Goal: Task Accomplishment & Management: Manage account settings

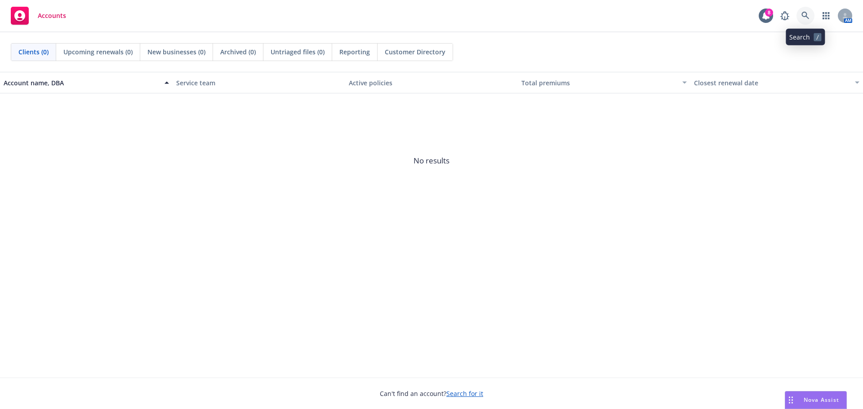
click at [806, 10] on link at bounding box center [805, 16] width 18 height 18
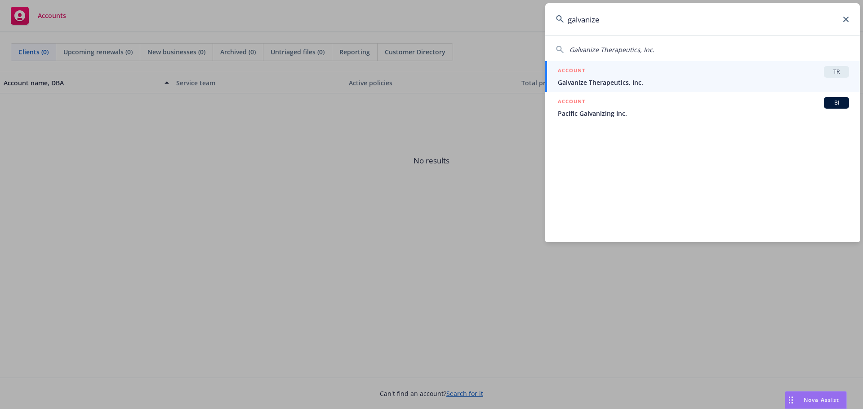
type input "galvanize"
click at [623, 74] on div "ACCOUNT TR" at bounding box center [703, 72] width 291 height 12
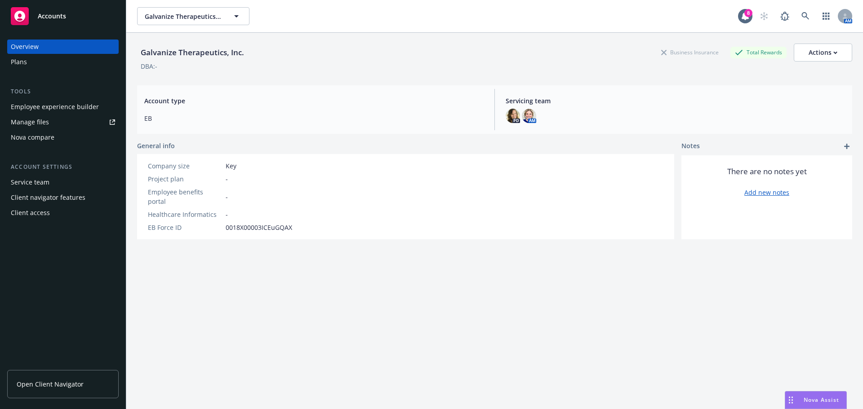
click at [31, 213] on div "Client access" at bounding box center [30, 213] width 39 height 14
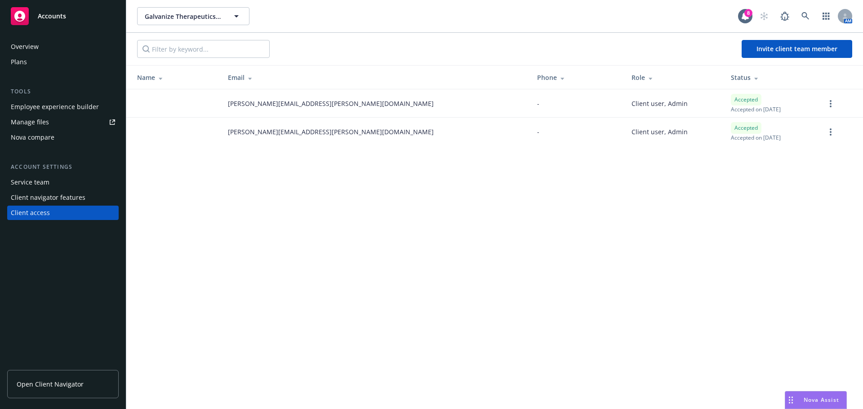
click at [53, 384] on span "Open Client Navigator" at bounding box center [50, 384] width 67 height 9
click at [57, 105] on div "Employee experience builder" at bounding box center [55, 107] width 88 height 14
click at [28, 60] on div "Plans" at bounding box center [63, 62] width 104 height 14
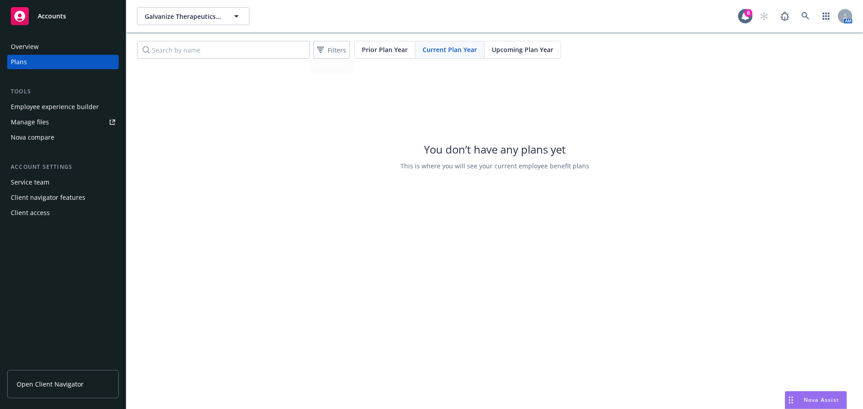
click at [512, 54] on span "Upcoming Plan Year" at bounding box center [523, 49] width 62 height 9
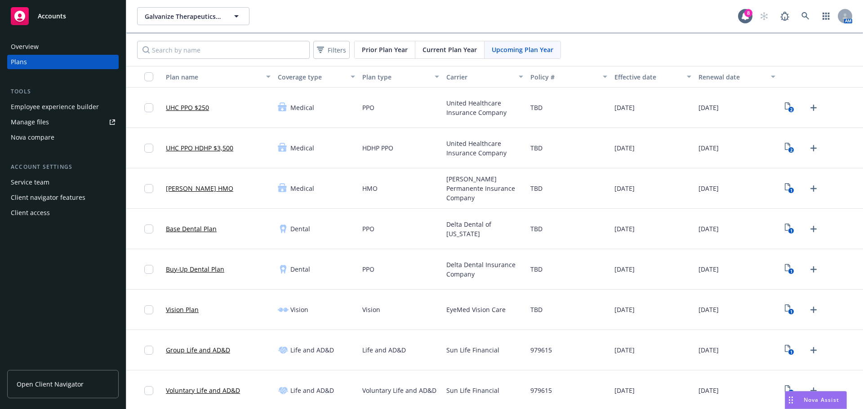
click at [46, 197] on div "Client navigator features" at bounding box center [48, 198] width 75 height 14
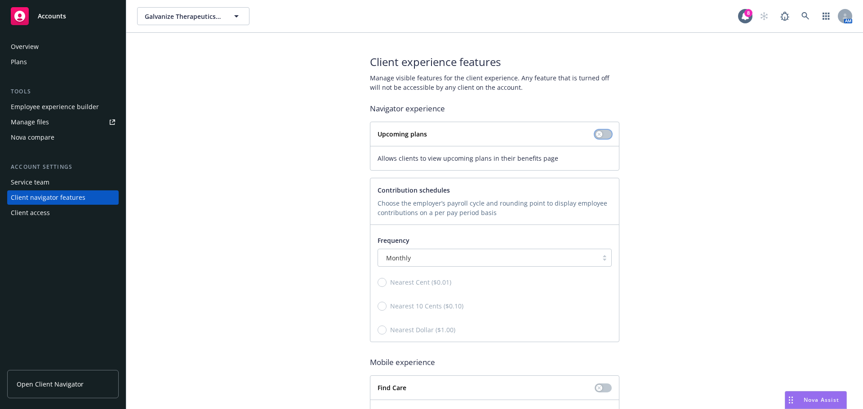
click at [601, 133] on button "button" at bounding box center [603, 134] width 17 height 9
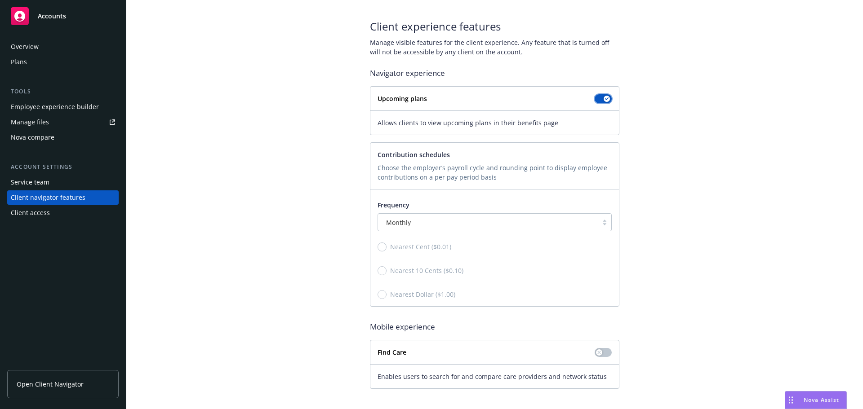
scroll to position [37, 0]
click at [33, 47] on div "Overview" at bounding box center [25, 47] width 28 height 14
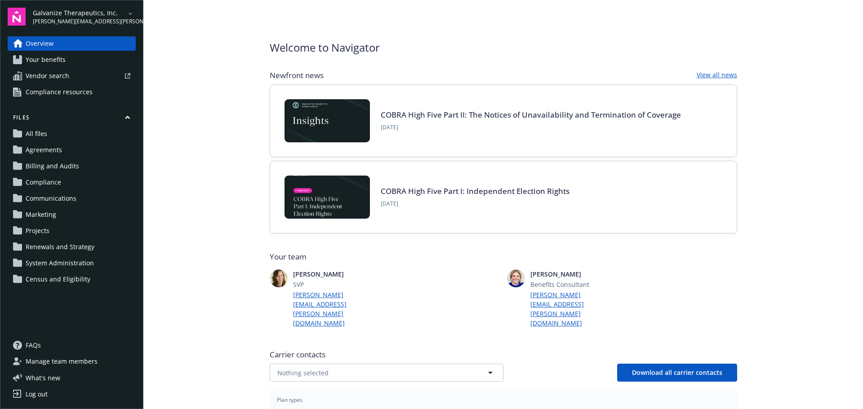
click at [51, 59] on span "Your benefits" at bounding box center [46, 60] width 40 height 14
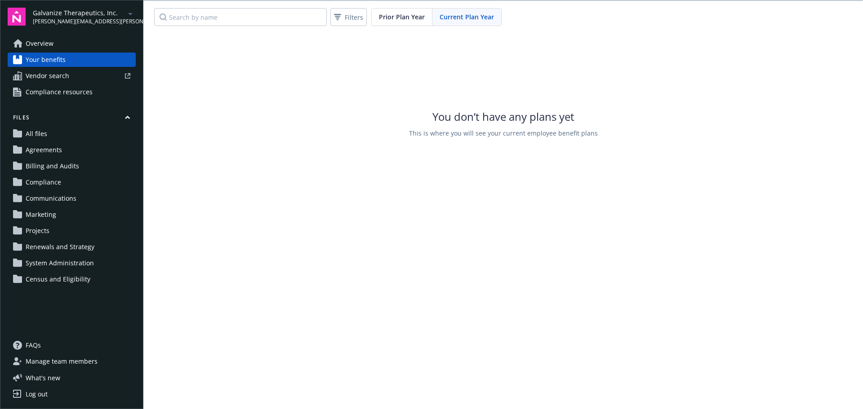
click at [470, 18] on span "Current Plan Year" at bounding box center [466, 16] width 54 height 9
click at [535, 17] on div "Filters Prior Plan Year Current Plan Year" at bounding box center [502, 17] width 719 height 32
click at [533, 14] on div "Filters Prior Plan Year Current Plan Year" at bounding box center [502, 17] width 719 height 32
click at [392, 13] on span "Prior Plan Year" at bounding box center [402, 16] width 46 height 9
click at [468, 14] on span "Current Plan Year" at bounding box center [466, 16] width 54 height 9
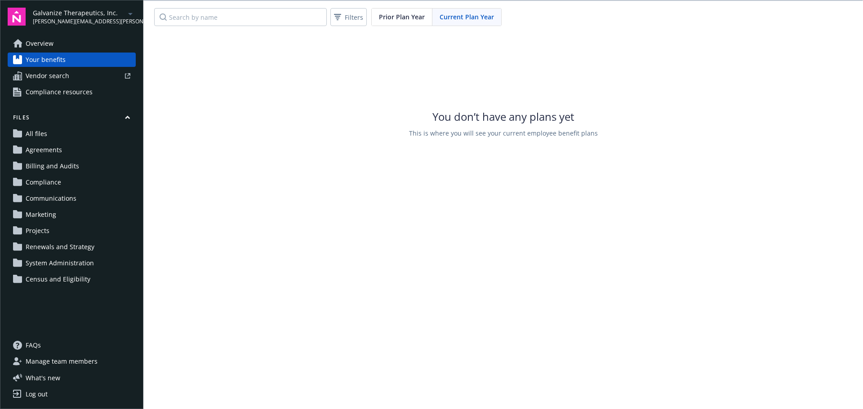
click at [60, 44] on link "Overview" at bounding box center [72, 43] width 128 height 14
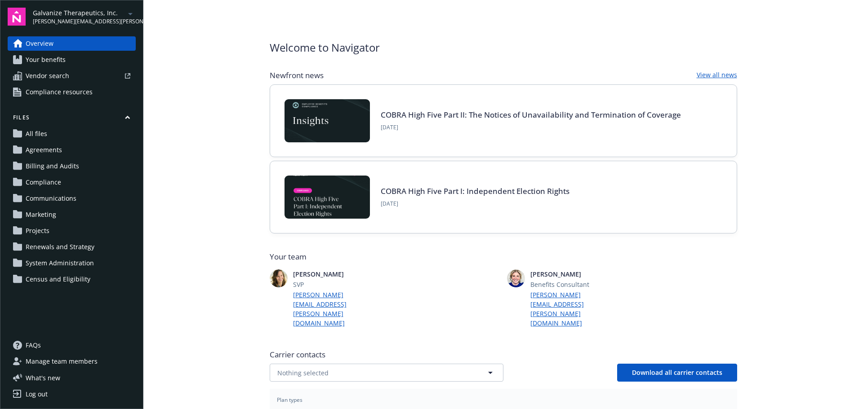
click at [50, 56] on span "Your benefits" at bounding box center [46, 60] width 40 height 14
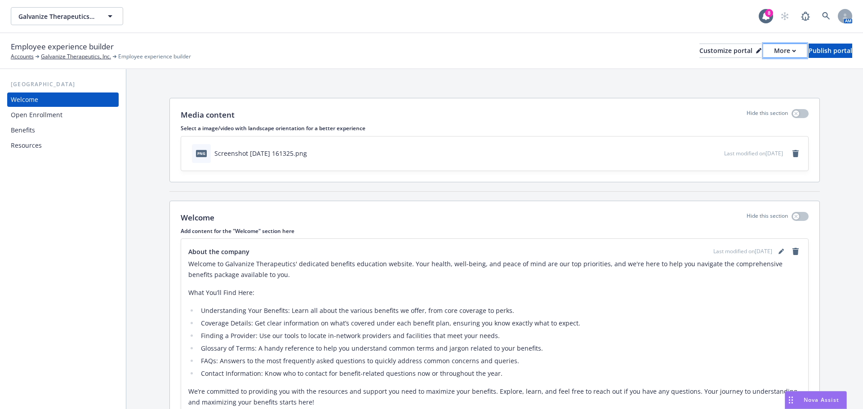
click at [768, 52] on button "More" at bounding box center [785, 51] width 44 height 14
drag, startPoint x: 746, startPoint y: 84, endPoint x: 737, endPoint y: 74, distance: 14.0
click at [746, 84] on link "Copy portal link" at bounding box center [737, 89] width 82 height 18
click at [706, 45] on div "Customize portal" at bounding box center [730, 50] width 62 height 13
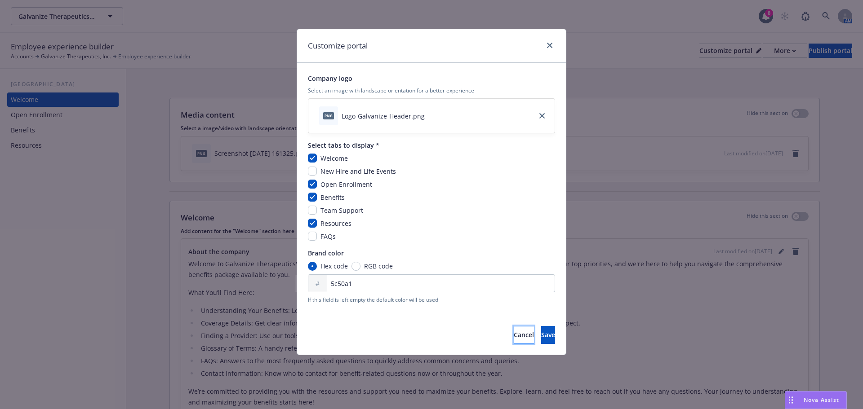
click at [514, 339] on span "Cancel" at bounding box center [524, 335] width 20 height 9
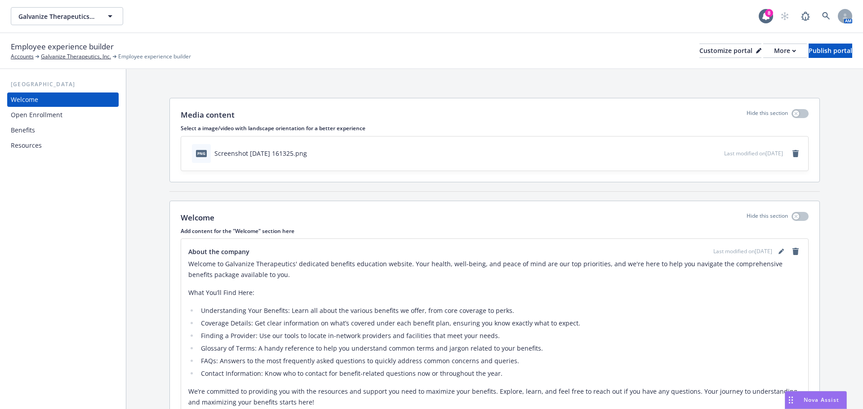
click at [29, 140] on div "Resources" at bounding box center [26, 145] width 31 height 14
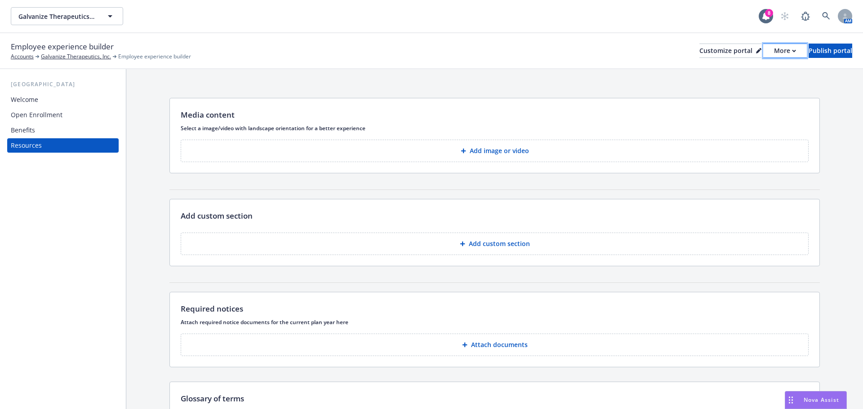
click at [774, 48] on div "More" at bounding box center [785, 50] width 22 height 13
click at [709, 54] on div "Customize portal" at bounding box center [730, 50] width 62 height 13
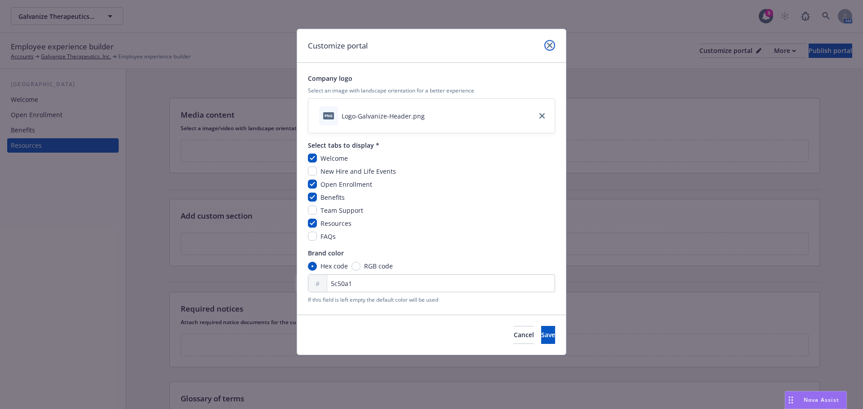
click at [550, 45] on icon "close" at bounding box center [549, 45] width 5 height 5
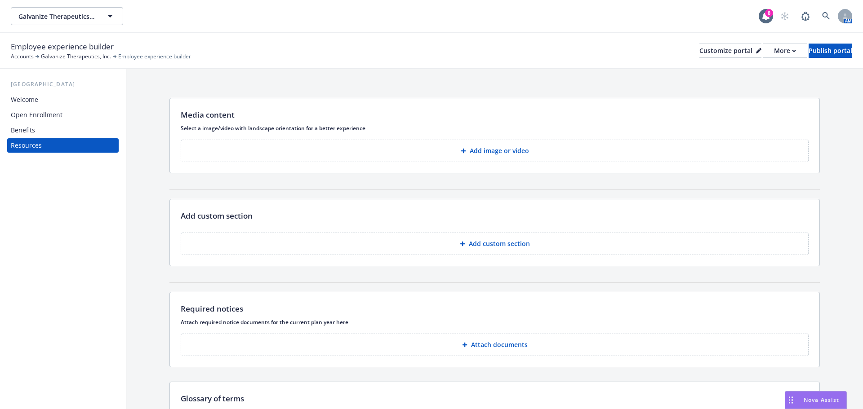
click at [502, 244] on p "Add custom section" at bounding box center [499, 244] width 61 height 9
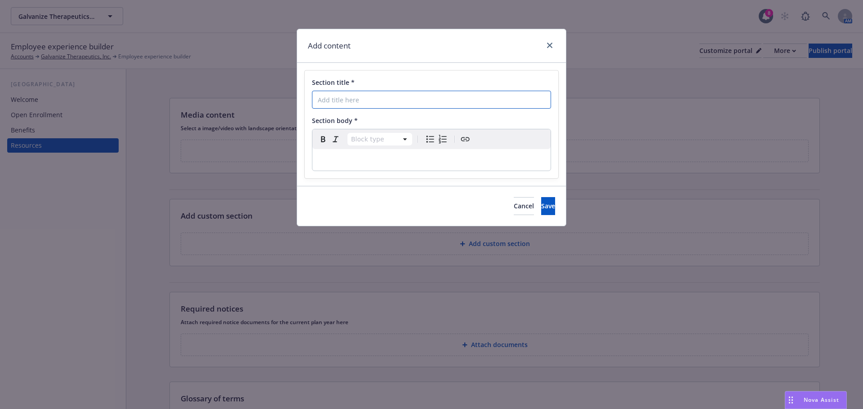
click at [345, 93] on input "Section title *" at bounding box center [431, 100] width 239 height 18
type input "X"
select select "paragraph"
click at [366, 160] on p "editable markdown" at bounding box center [431, 160] width 227 height 11
click at [541, 208] on button "Save" at bounding box center [548, 206] width 14 height 18
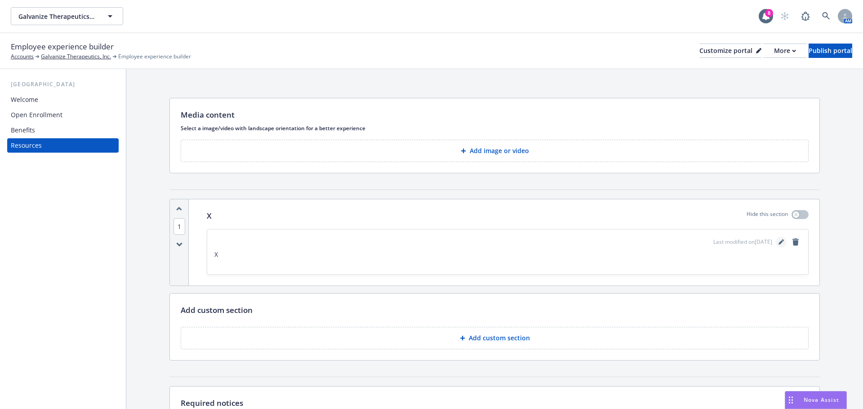
click at [778, 242] on icon "editPencil" at bounding box center [780, 242] width 5 height 5
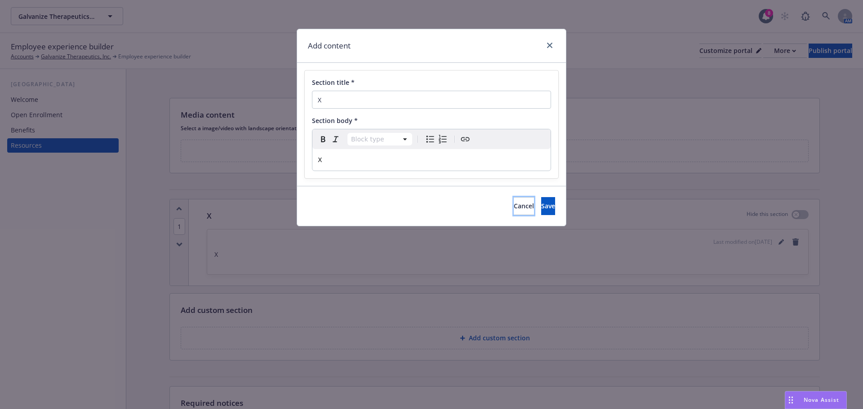
click at [514, 209] on span "Cancel" at bounding box center [524, 206] width 20 height 9
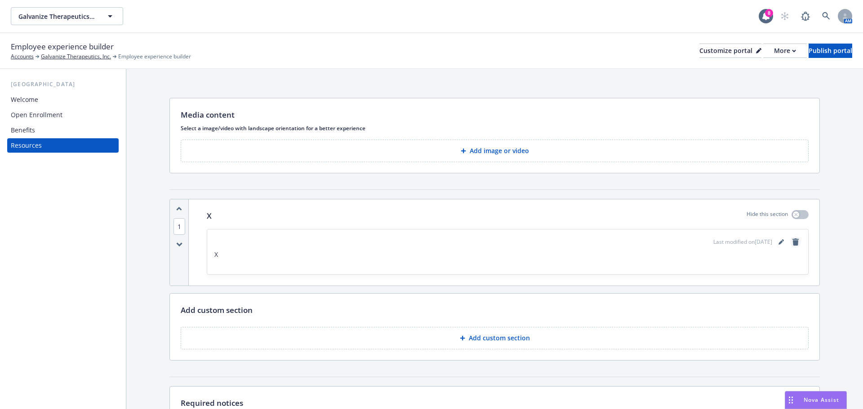
click at [792, 242] on icon "remove" at bounding box center [795, 242] width 6 height 7
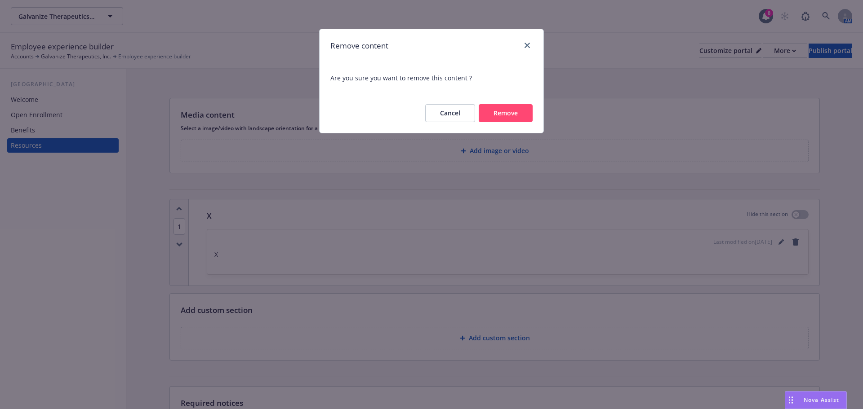
drag, startPoint x: 494, startPoint y: 109, endPoint x: 501, endPoint y: 111, distance: 7.0
click at [493, 109] on button "Remove" at bounding box center [506, 113] width 54 height 18
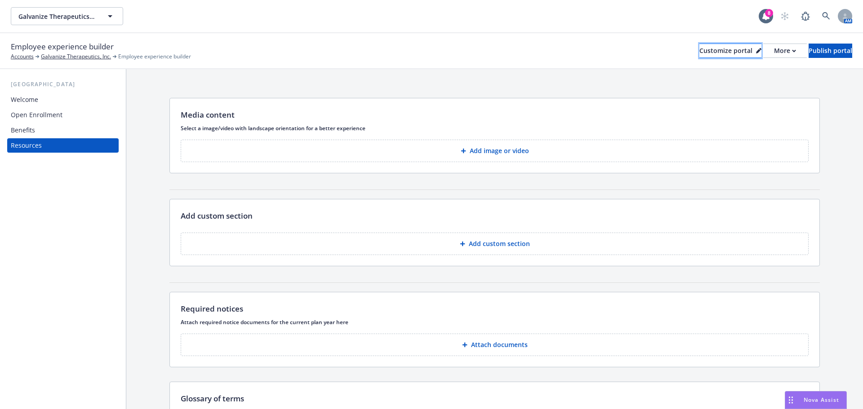
click at [699, 49] on div "Customize portal" at bounding box center [730, 50] width 62 height 13
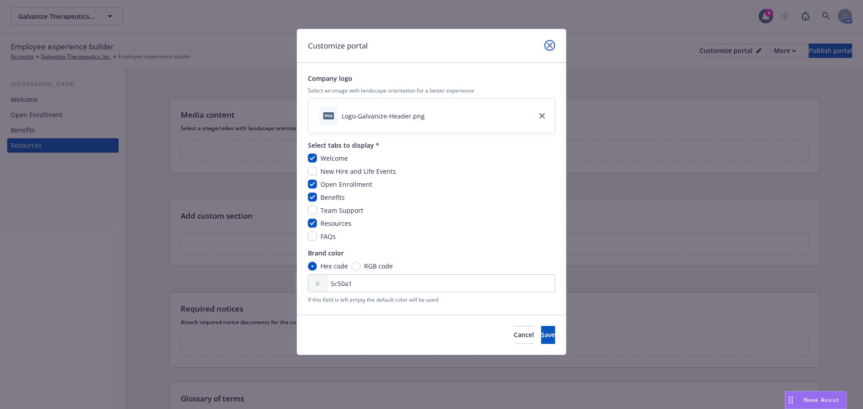
click at [552, 46] on icon "close" at bounding box center [549, 45] width 5 height 5
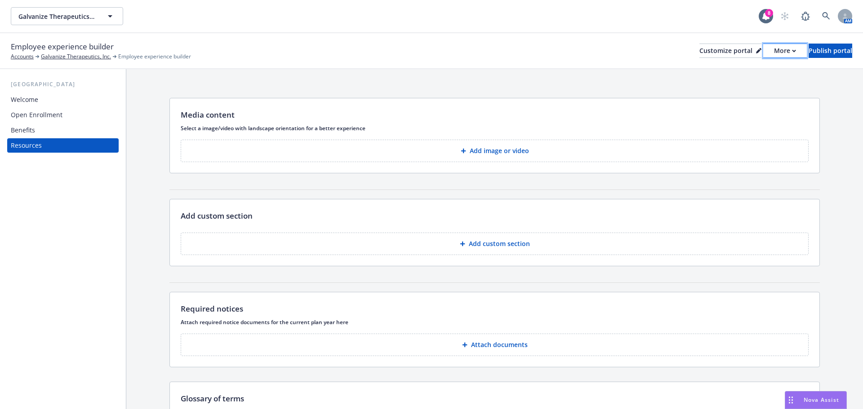
click at [774, 51] on div "More" at bounding box center [785, 50] width 22 height 13
click at [748, 87] on link "Copy portal link" at bounding box center [737, 89] width 82 height 18
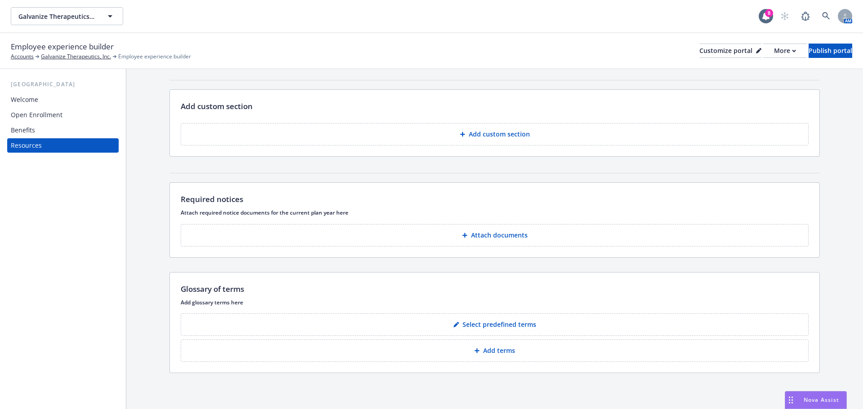
click at [510, 233] on p "Attach documents" at bounding box center [499, 235] width 57 height 9
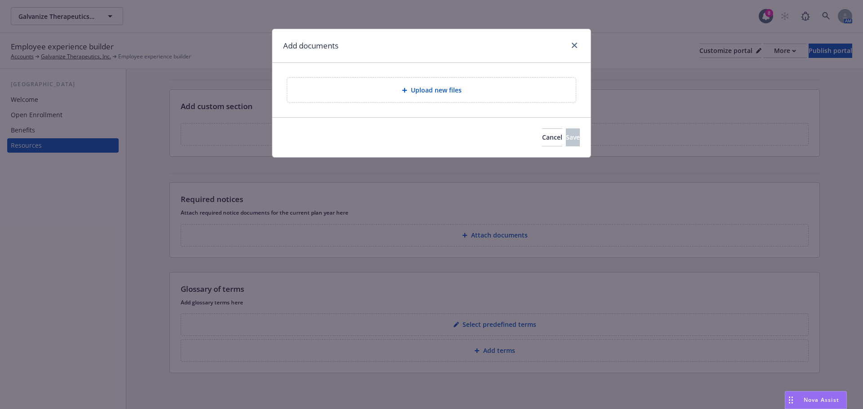
click at [429, 93] on span "Upload new files" at bounding box center [436, 89] width 51 height 9
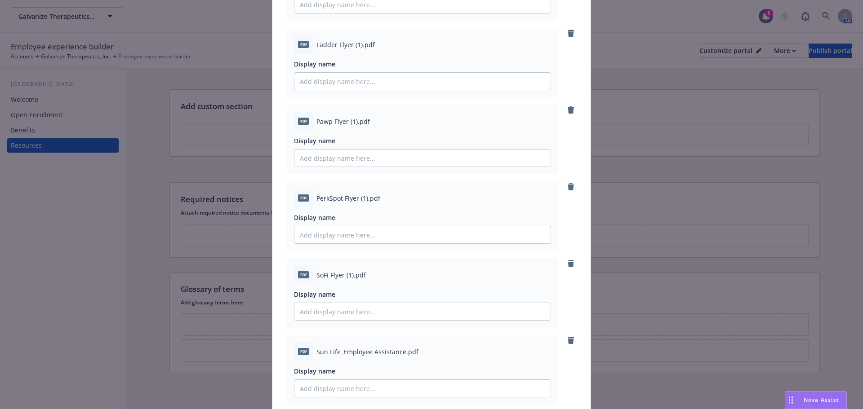
scroll to position [1698, 0]
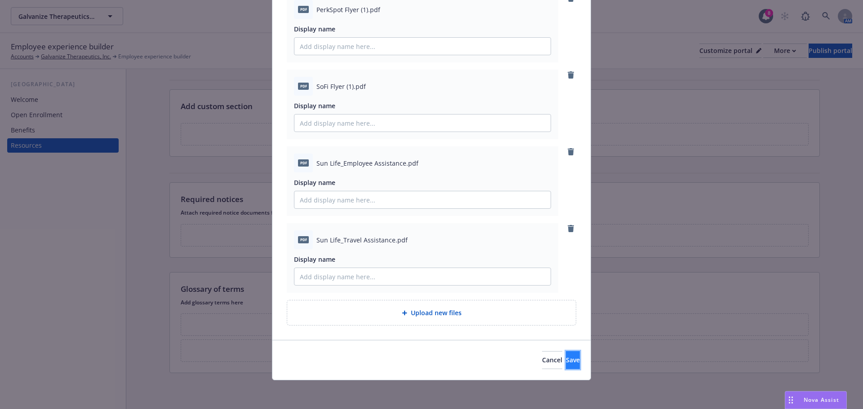
click at [566, 364] on span "Save" at bounding box center [573, 360] width 14 height 9
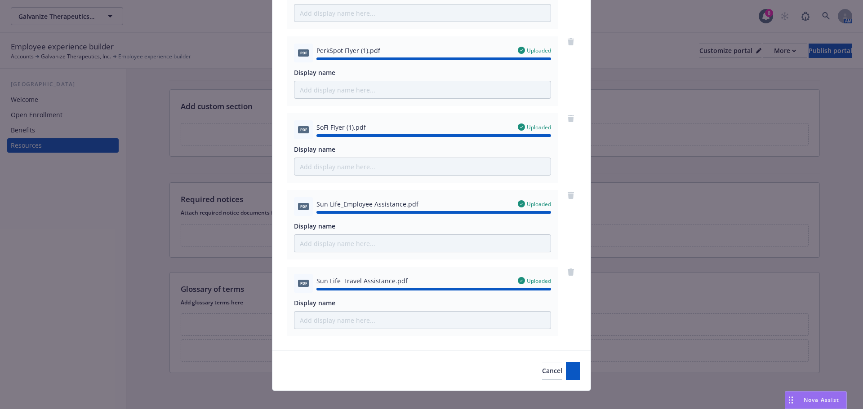
scroll to position [1643, 0]
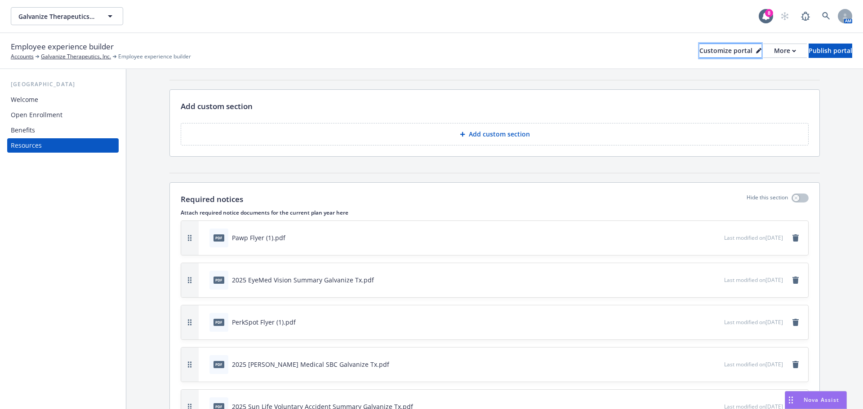
click at [699, 45] on div "Customize portal" at bounding box center [730, 50] width 62 height 13
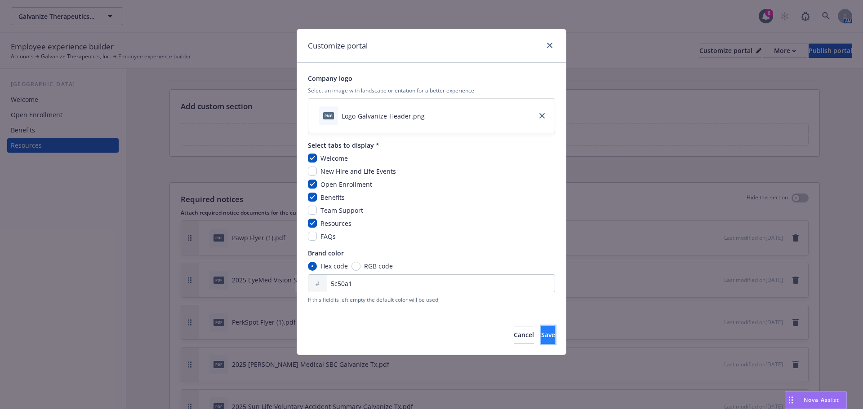
click at [541, 337] on span "Save" at bounding box center [548, 335] width 14 height 9
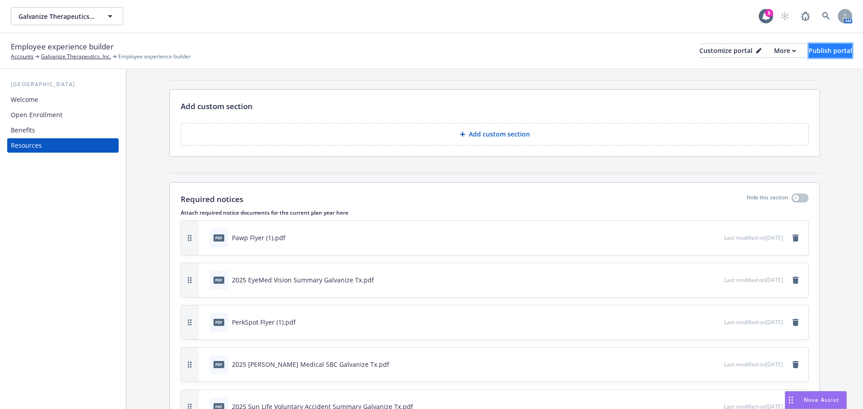
click at [825, 53] on div "Publish portal" at bounding box center [830, 50] width 44 height 13
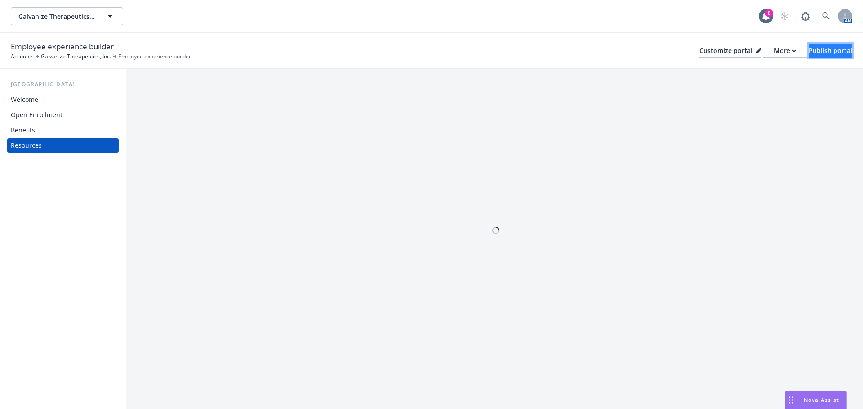
scroll to position [0, 0]
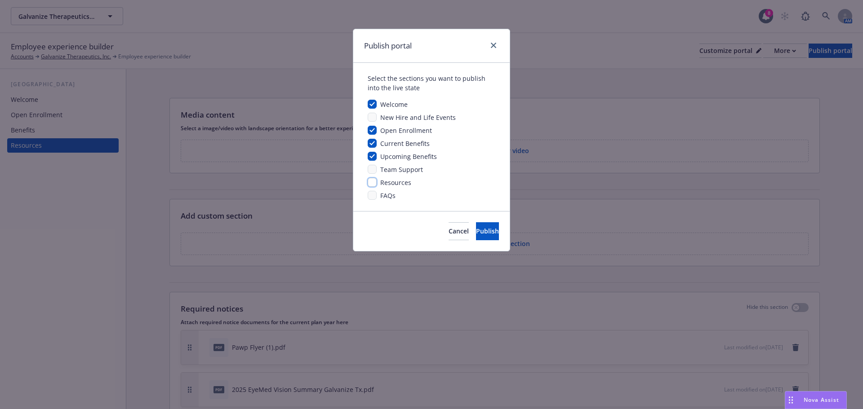
click at [372, 182] on input "checkbox" at bounding box center [372, 182] width 9 height 9
checkbox input "true"
click at [476, 230] on span "Publish" at bounding box center [487, 231] width 23 height 9
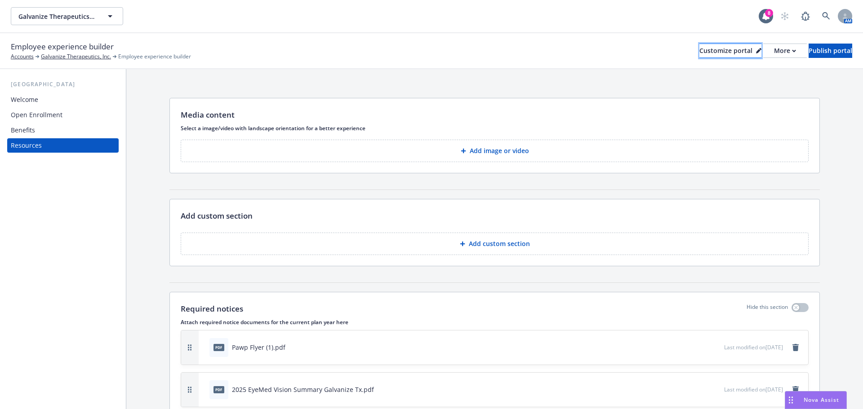
click at [706, 50] on div "Customize portal" at bounding box center [730, 50] width 62 height 13
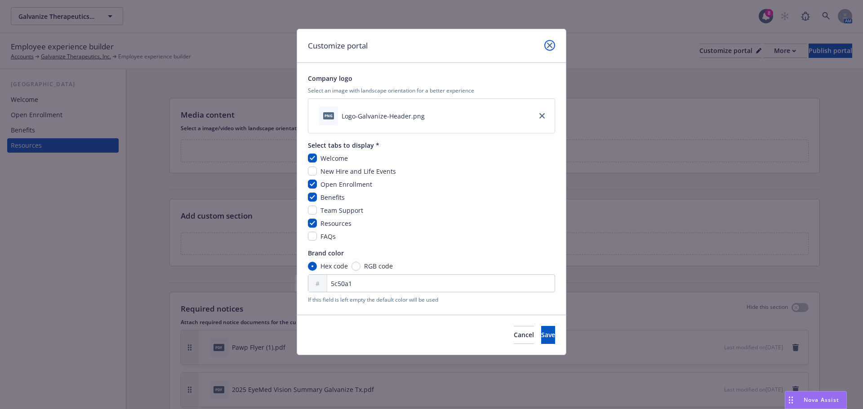
click at [549, 44] on icon "close" at bounding box center [549, 45] width 5 height 5
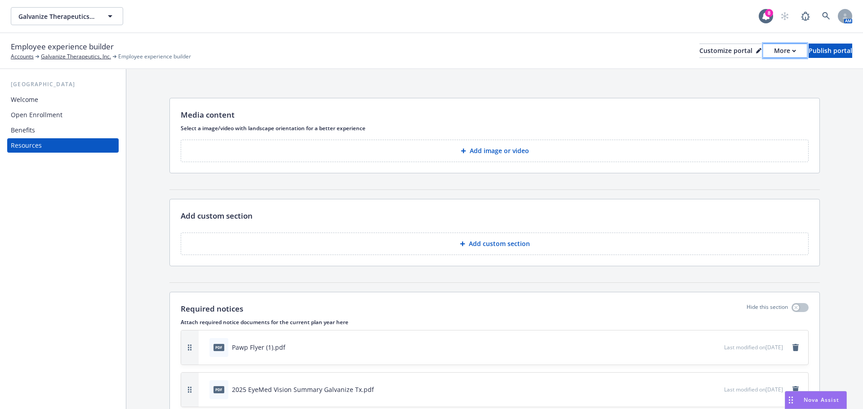
click at [775, 50] on button "More" at bounding box center [785, 51] width 44 height 14
click at [743, 90] on link "Copy portal link" at bounding box center [737, 89] width 82 height 18
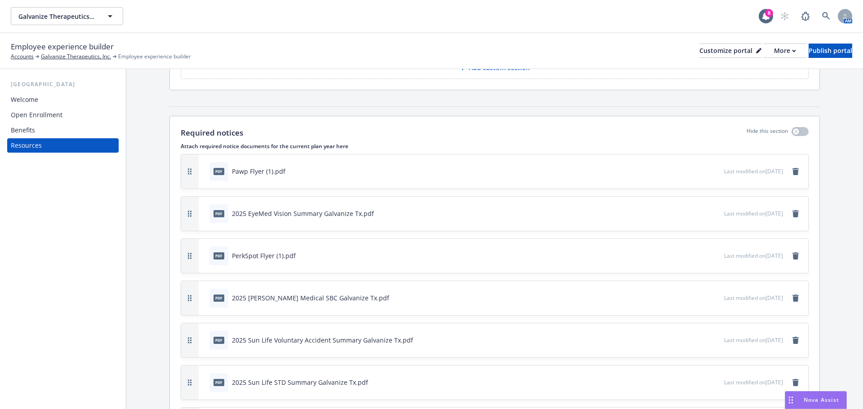
scroll to position [180, 0]
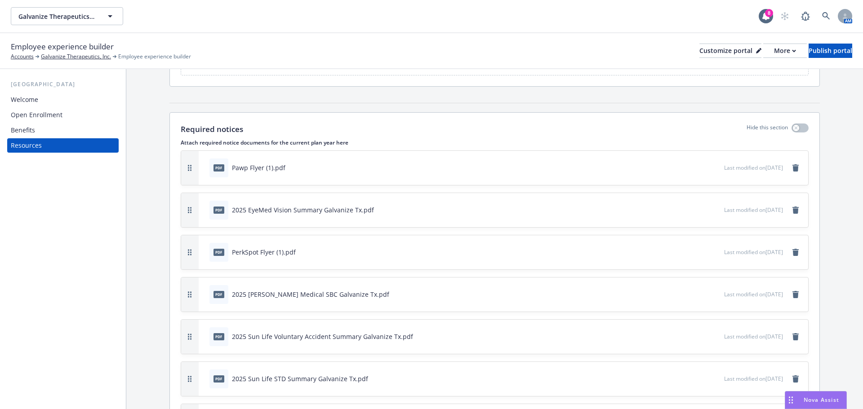
click at [684, 166] on icon "button" at bounding box center [686, 167] width 5 height 5
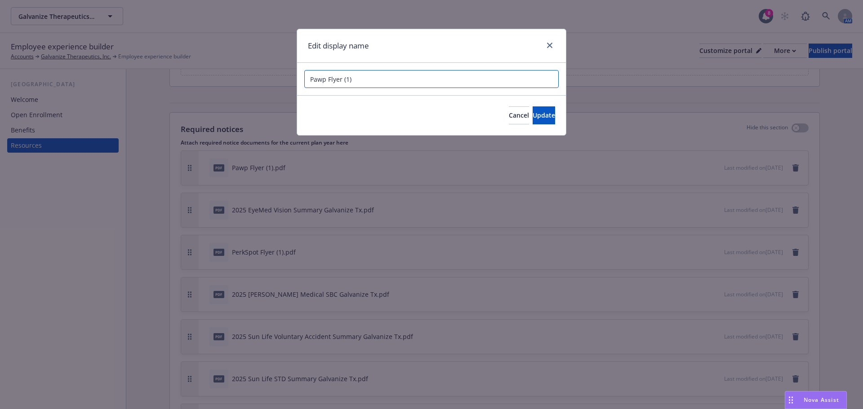
click at [393, 84] on input "Pawp Flyer (1)" at bounding box center [431, 79] width 254 height 18
type input "Pawp Flyer"
click at [533, 119] on span "Update" at bounding box center [544, 115] width 22 height 9
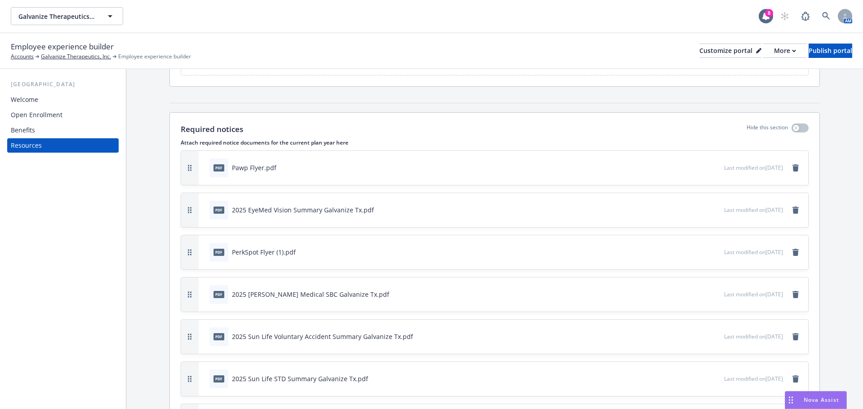
click at [684, 253] on icon "button" at bounding box center [686, 251] width 5 height 5
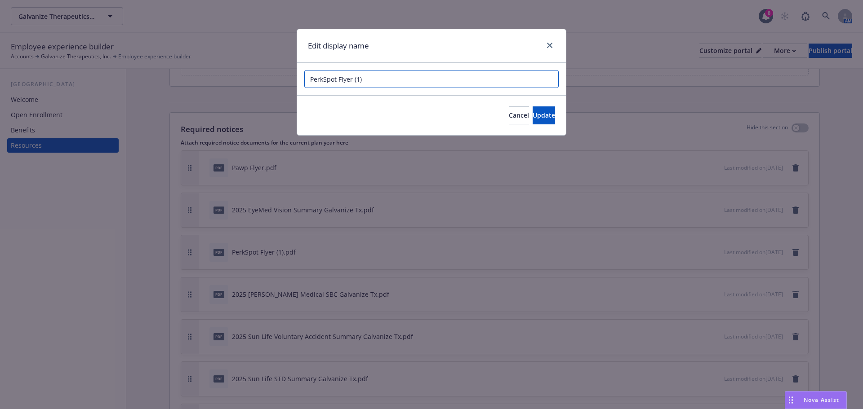
click at [369, 80] on input "PerkSpot Flyer (1)" at bounding box center [431, 79] width 254 height 18
type input "PerkSpot Flyer"
click at [533, 112] on span "Update" at bounding box center [544, 115] width 22 height 9
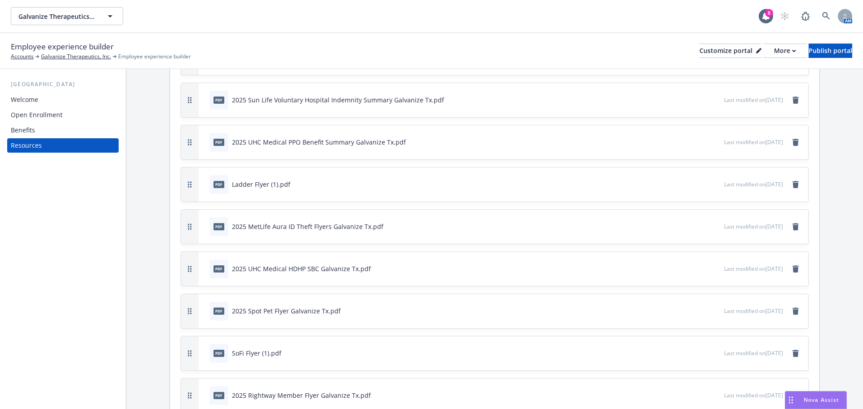
scroll to position [730, 0]
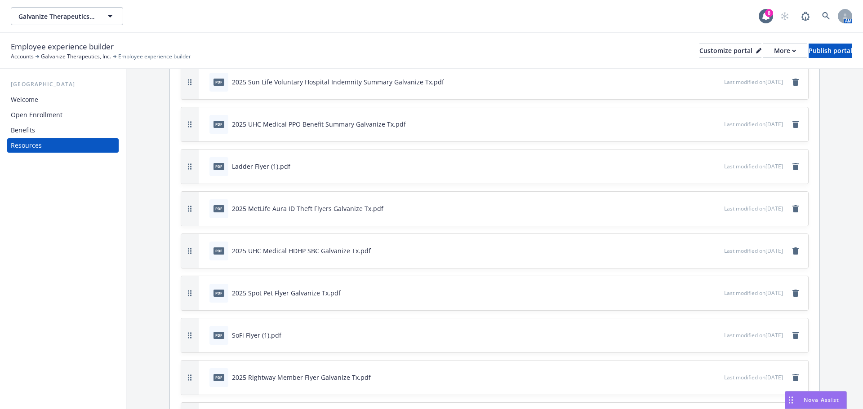
click at [684, 166] on icon "button" at bounding box center [686, 166] width 5 height 5
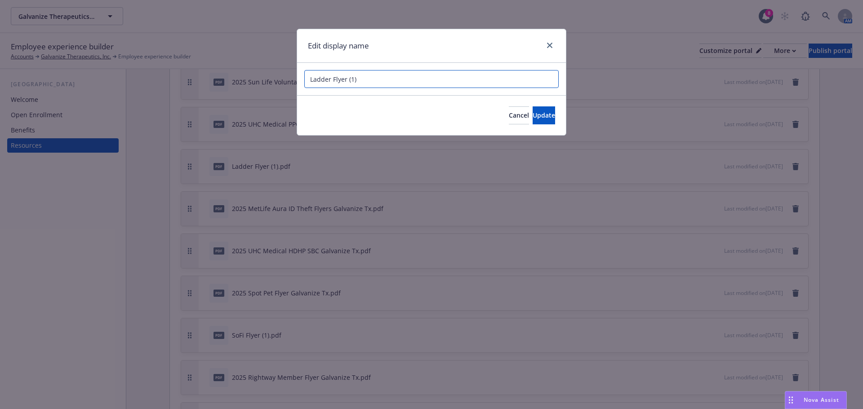
click at [377, 77] on input "Ladder Flyer (1)" at bounding box center [431, 79] width 254 height 18
type input "Ladder Flyer"
click at [541, 111] on button "Update" at bounding box center [544, 116] width 22 height 18
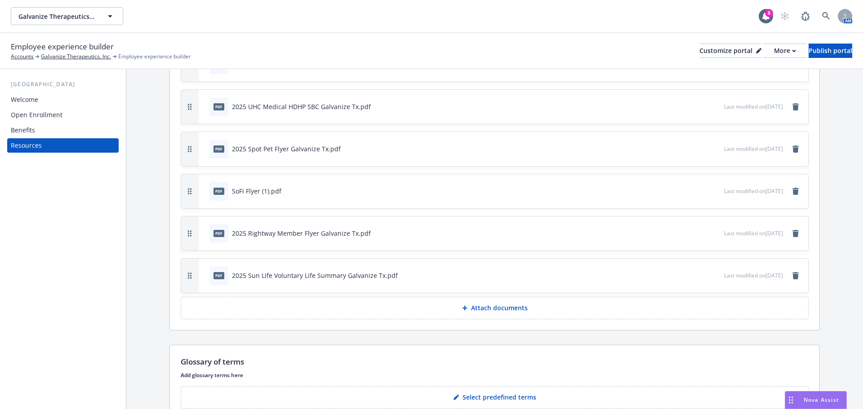
scroll to position [876, 0]
click at [684, 189] on icon "button" at bounding box center [686, 189] width 4 height 4
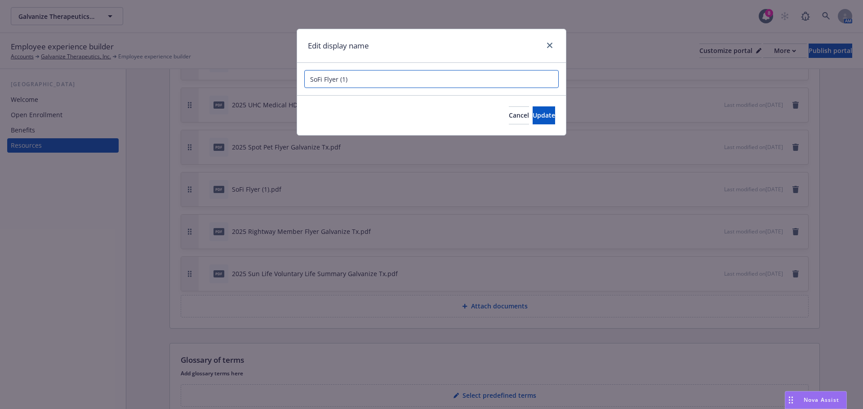
click at [358, 81] on input "SoFi Flyer (1)" at bounding box center [431, 79] width 254 height 18
type input "SoFi Flyer"
click at [533, 115] on span "Update" at bounding box center [544, 115] width 22 height 9
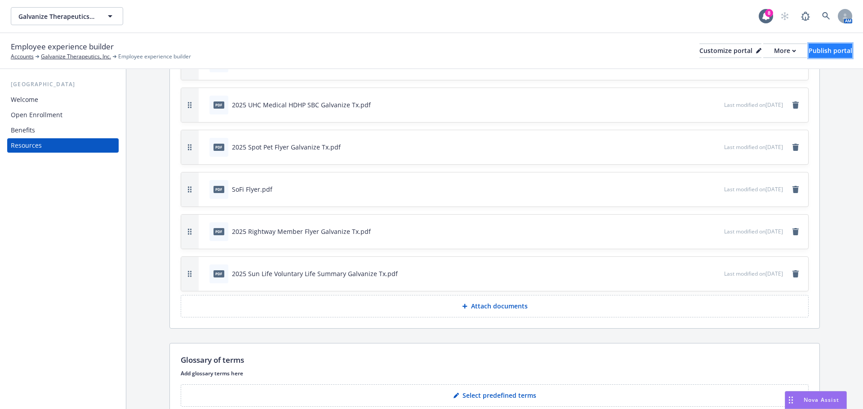
click at [819, 50] on div "Publish portal" at bounding box center [830, 50] width 44 height 13
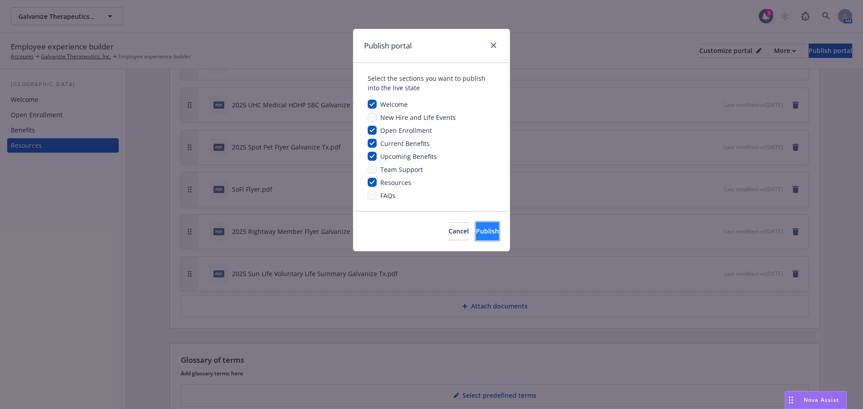
click at [476, 222] on button "Publish" at bounding box center [487, 231] width 23 height 18
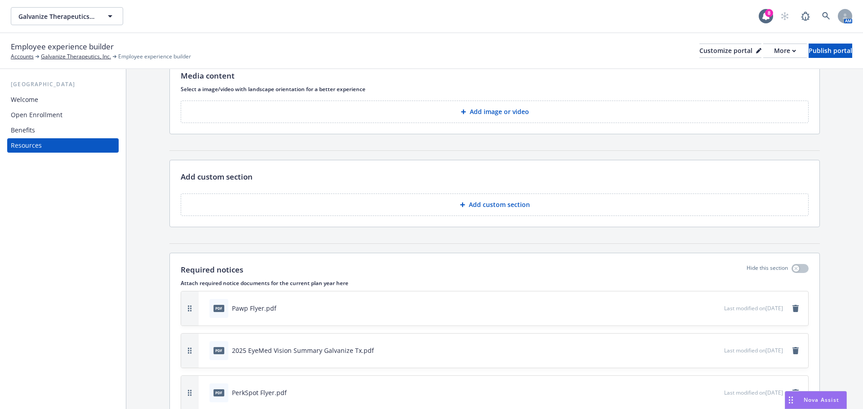
scroll to position [0, 0]
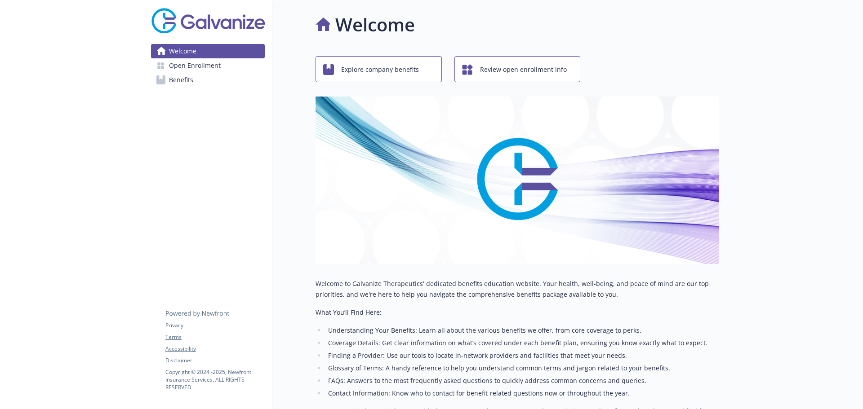
click at [203, 80] on link "Benefits" at bounding box center [208, 80] width 114 height 14
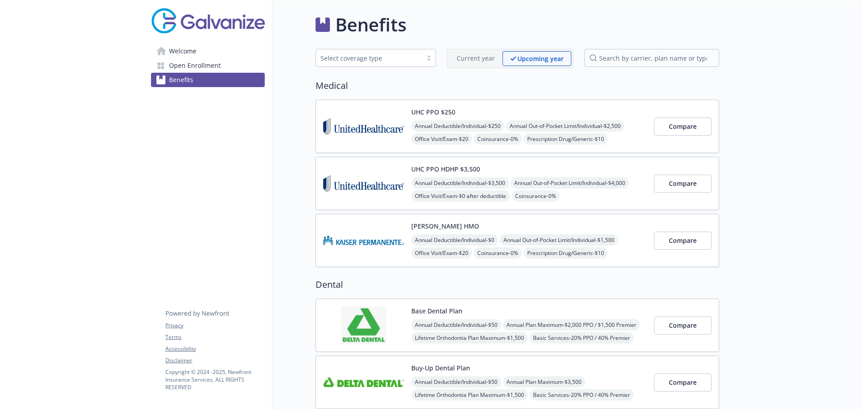
click at [499, 102] on div "UHC PPO $250 Annual Deductible/Individual - $250 Annual Out-of-Pocket Limit/Ind…" at bounding box center [517, 126] width 404 height 53
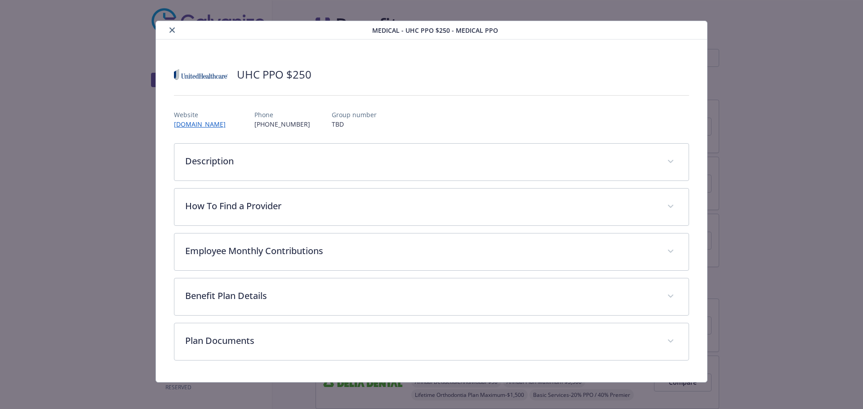
scroll to position [10, 0]
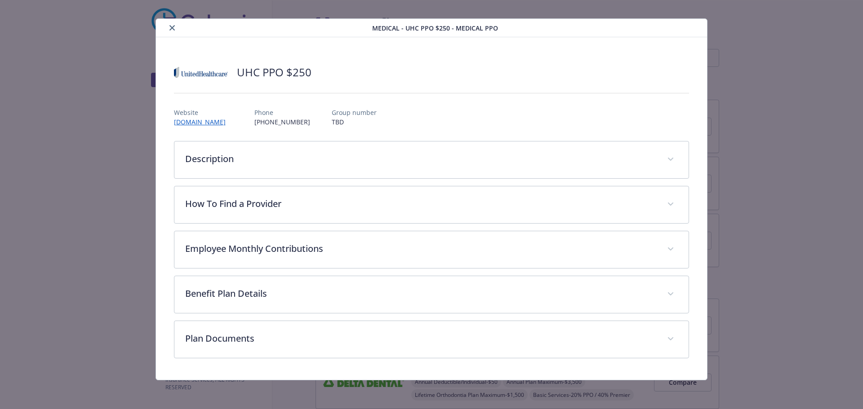
click at [289, 360] on div "UHC PPO $250 Website www.uhc.com Phone (866) 801-4409 Group number TBD Descript…" at bounding box center [431, 208] width 551 height 343
click at [169, 27] on icon "close" at bounding box center [171, 27] width 5 height 5
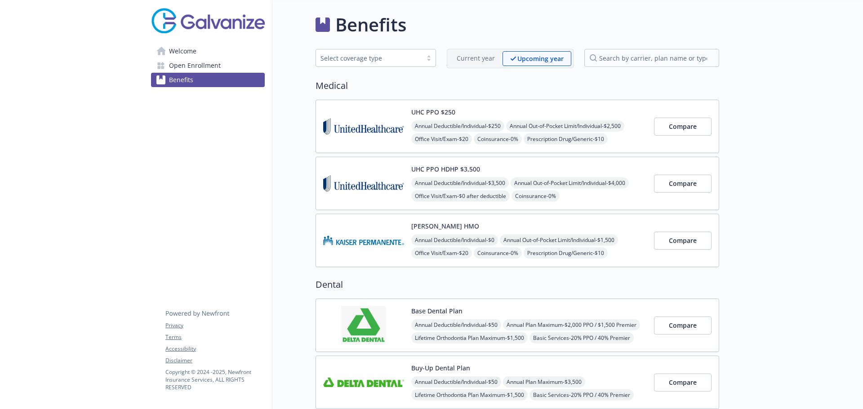
click at [184, 53] on span "Welcome" at bounding box center [182, 51] width 27 height 14
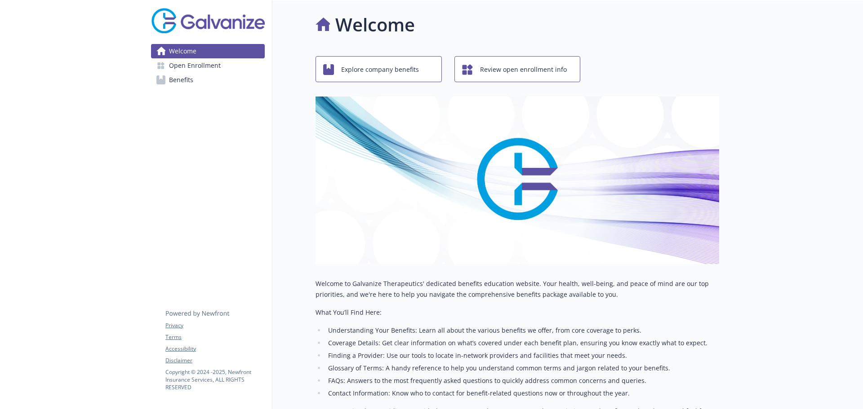
click at [203, 63] on span "Open Enrollment" at bounding box center [195, 65] width 52 height 14
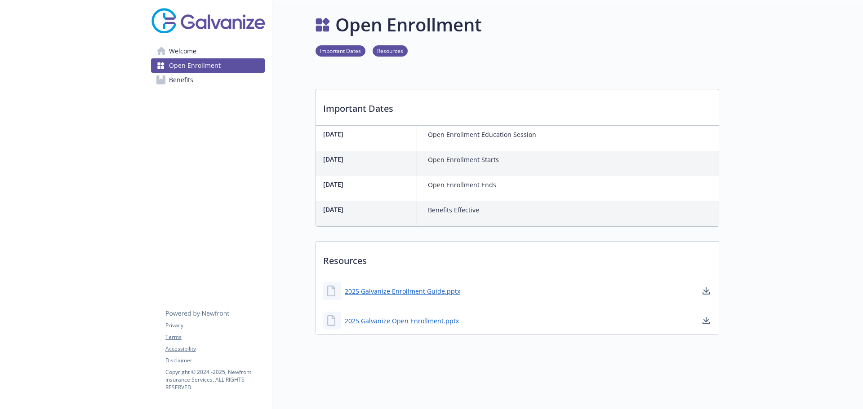
click at [181, 80] on span "Benefits" at bounding box center [181, 80] width 24 height 14
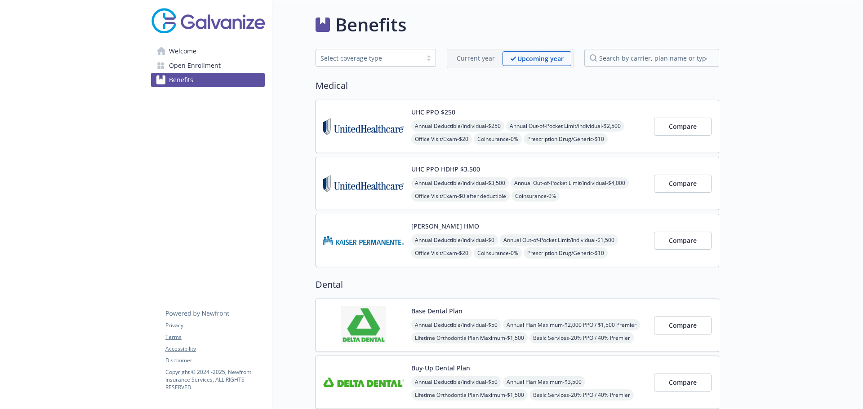
click at [185, 52] on span "Welcome" at bounding box center [182, 51] width 27 height 14
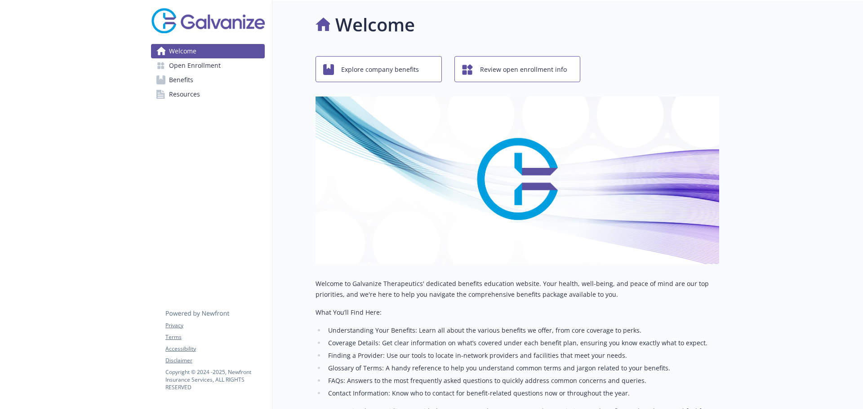
drag, startPoint x: 187, startPoint y: 94, endPoint x: 200, endPoint y: 98, distance: 13.2
click at [187, 94] on span "Resources" at bounding box center [184, 94] width 31 height 14
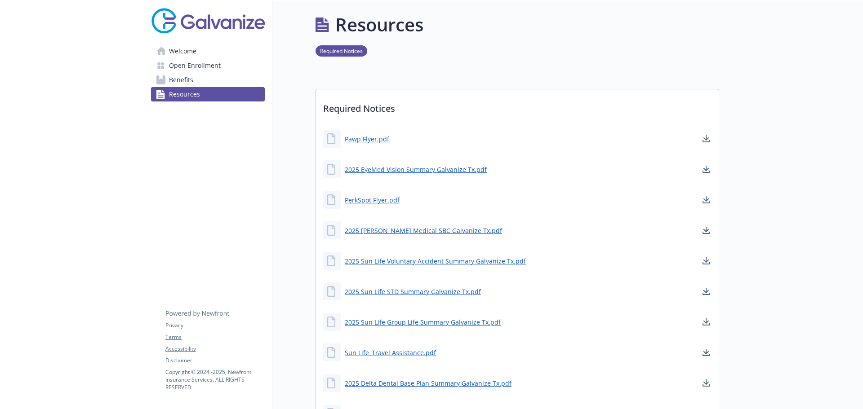
click at [200, 61] on span "Open Enrollment" at bounding box center [195, 65] width 52 height 14
